Goal: Navigation & Orientation: Find specific page/section

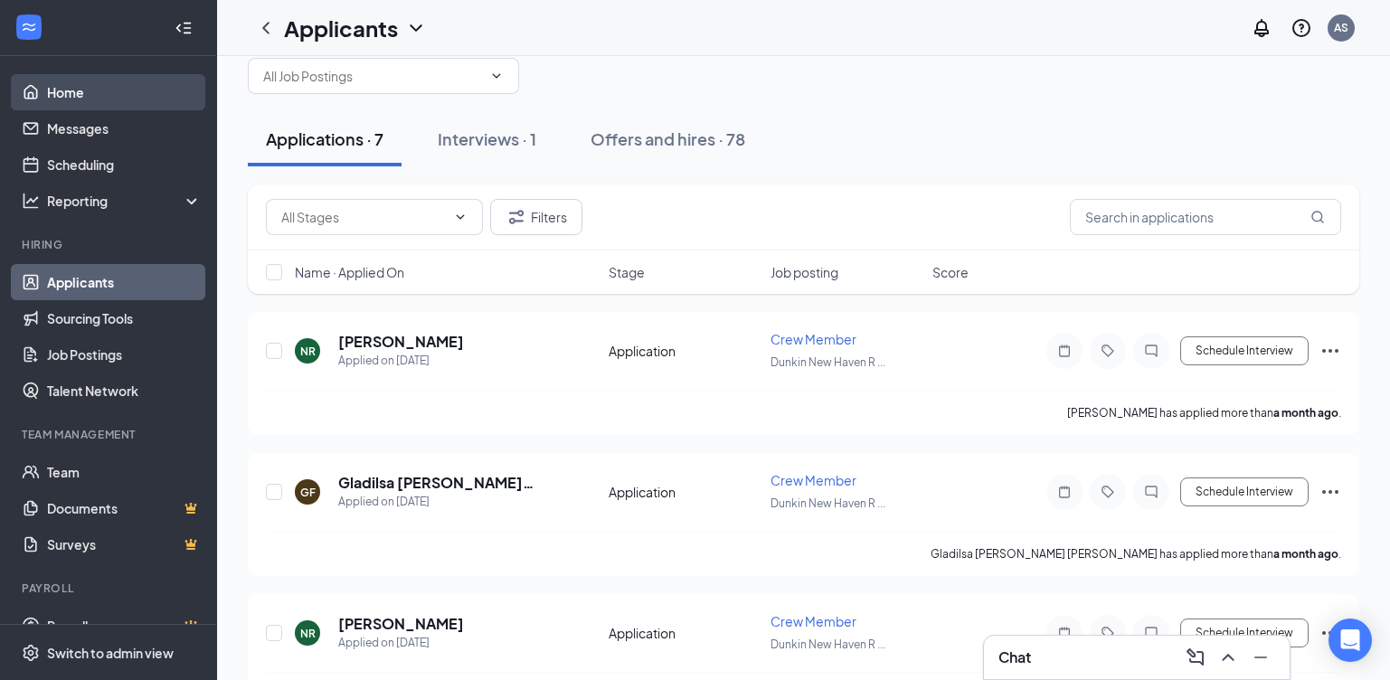
click at [73, 89] on link "Home" at bounding box center [124, 92] width 155 height 36
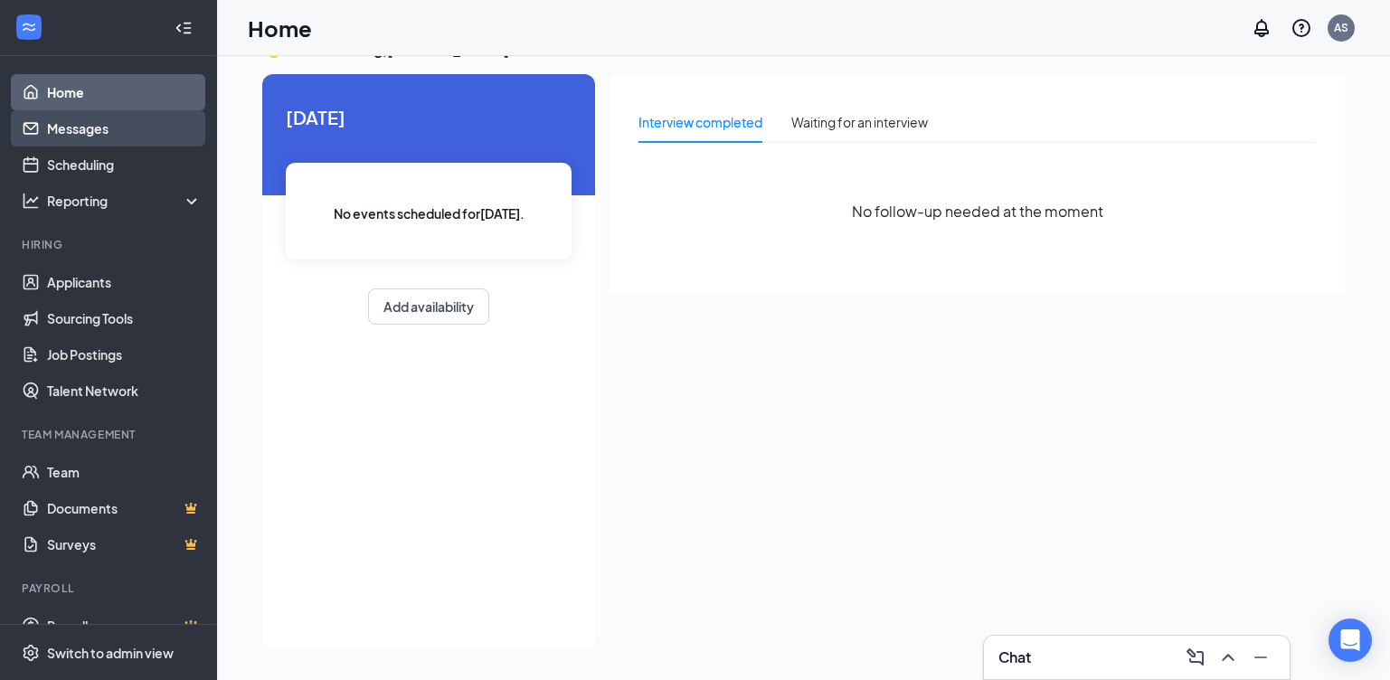
click at [90, 136] on link "Messages" at bounding box center [124, 128] width 155 height 36
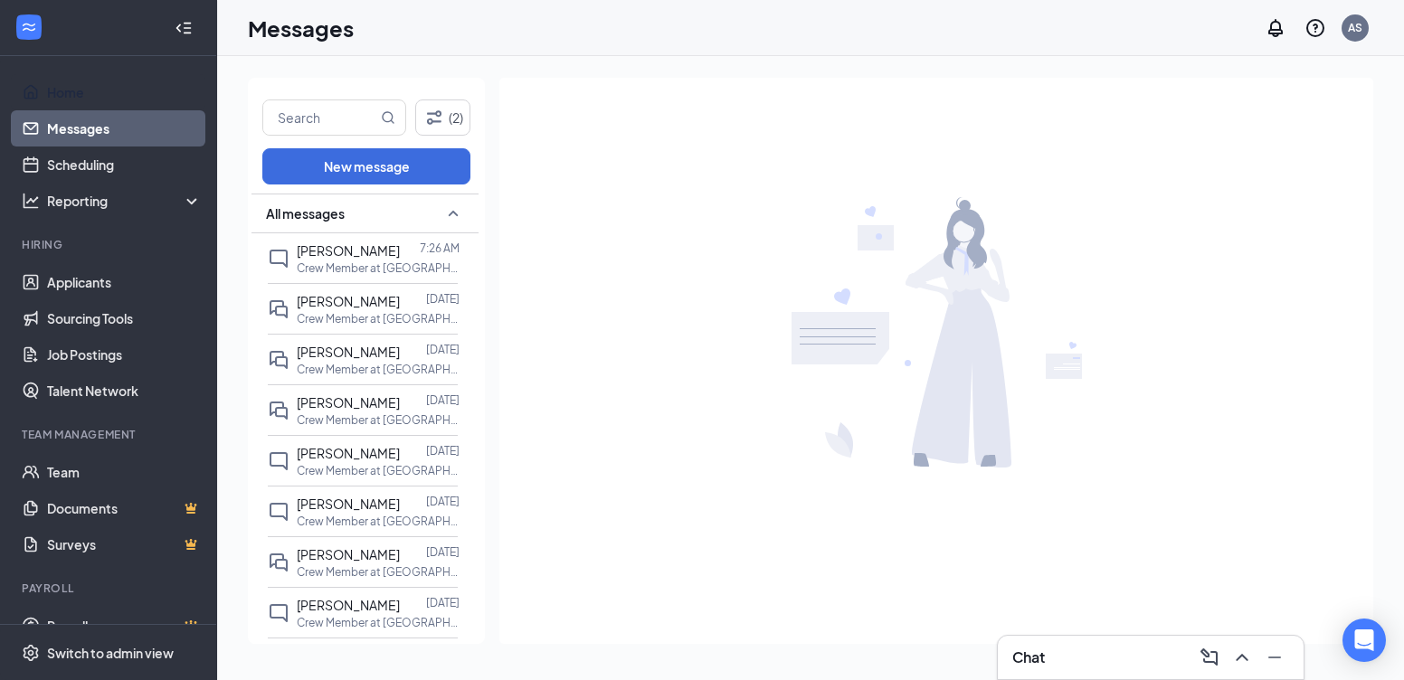
drag, startPoint x: 47, startPoint y: 101, endPoint x: 76, endPoint y: 120, distance: 34.6
click at [48, 101] on link "Home" at bounding box center [124, 92] width 155 height 36
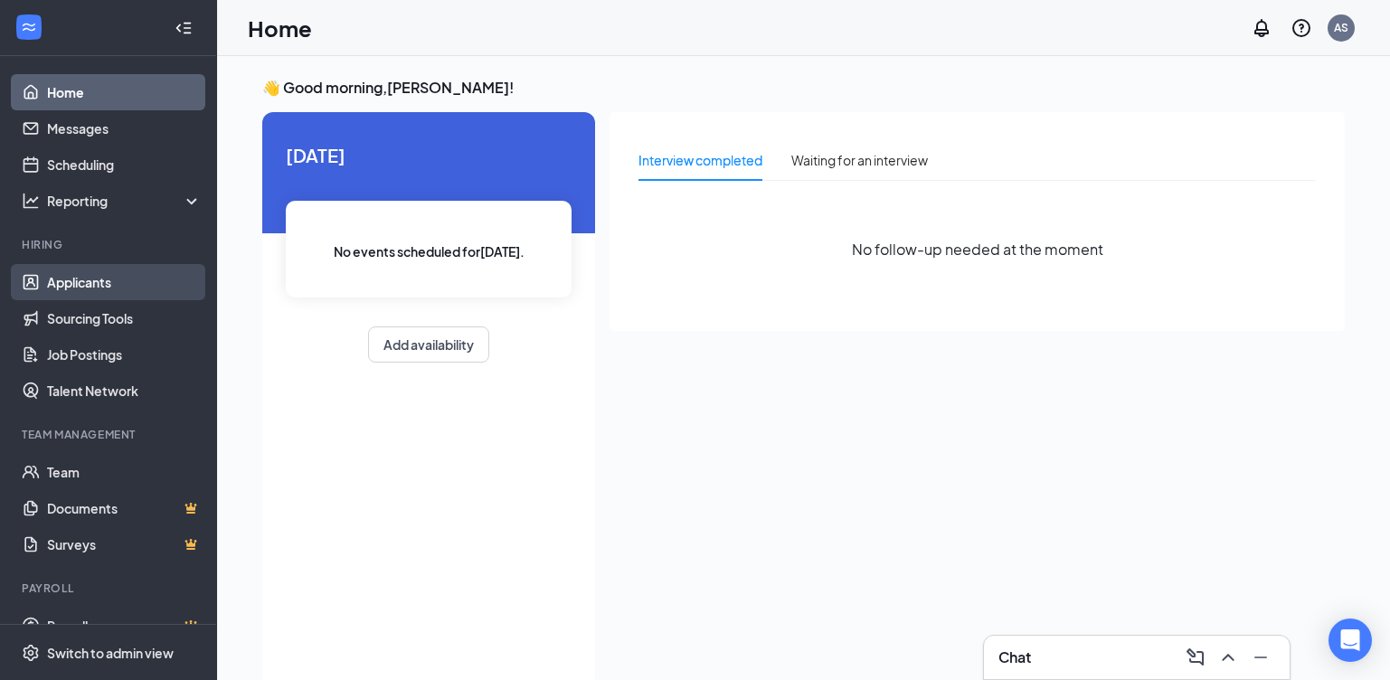
click at [80, 290] on link "Applicants" at bounding box center [124, 282] width 155 height 36
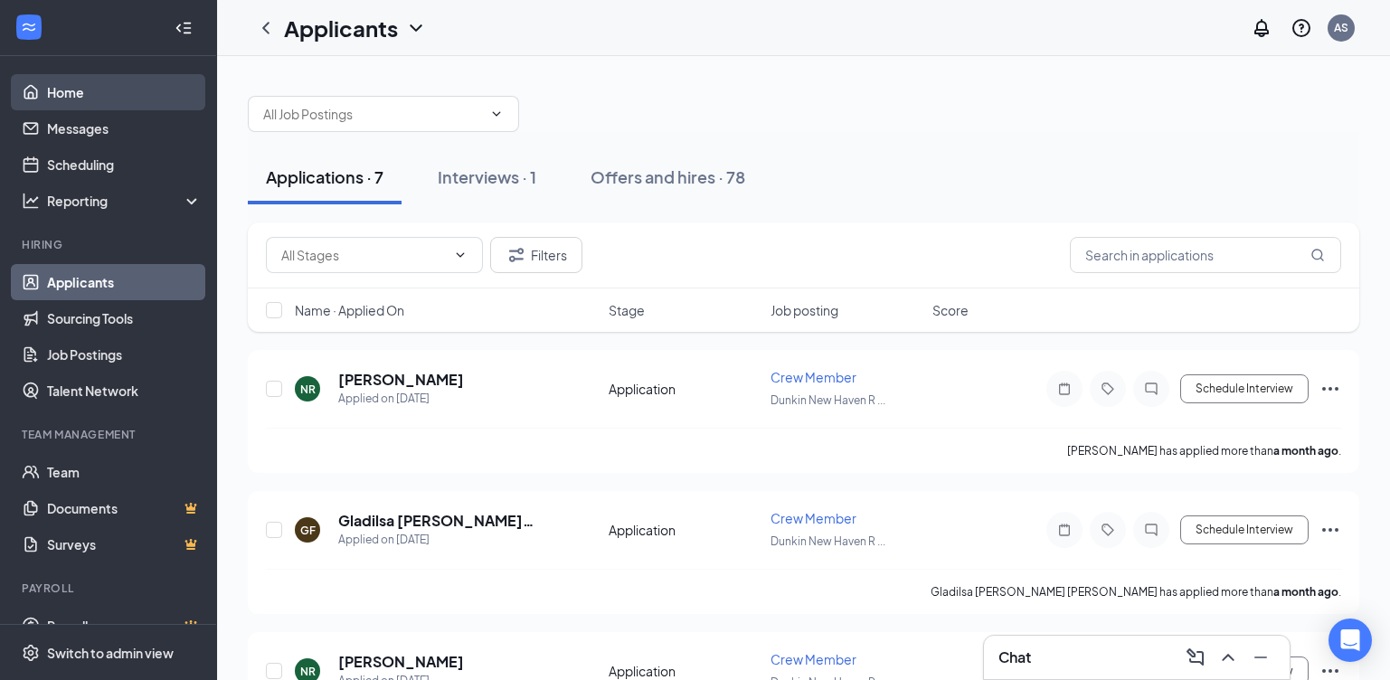
click at [84, 95] on link "Home" at bounding box center [124, 92] width 155 height 36
